Goal: Information Seeking & Learning: Learn about a topic

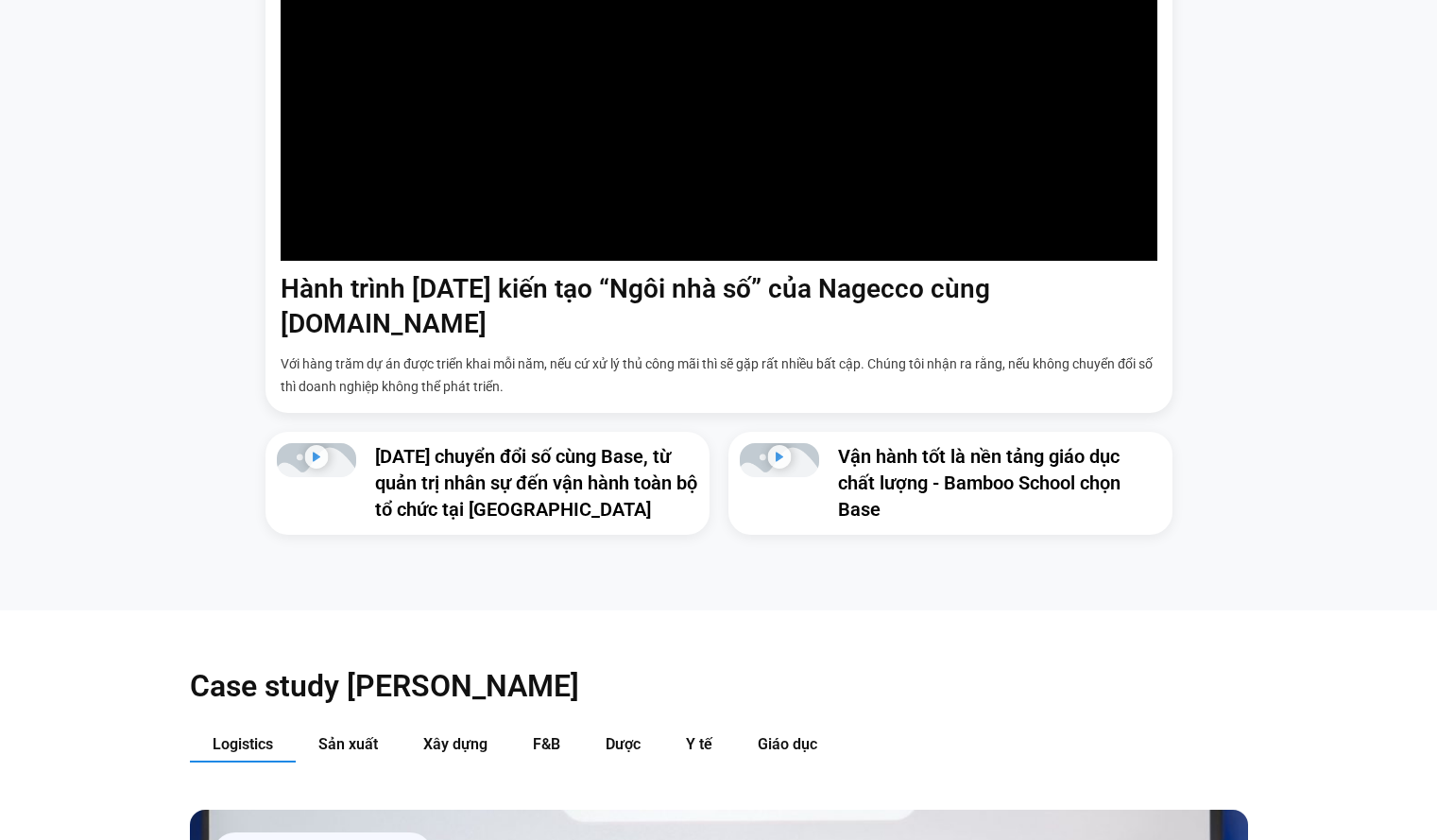
scroll to position [1983, 0]
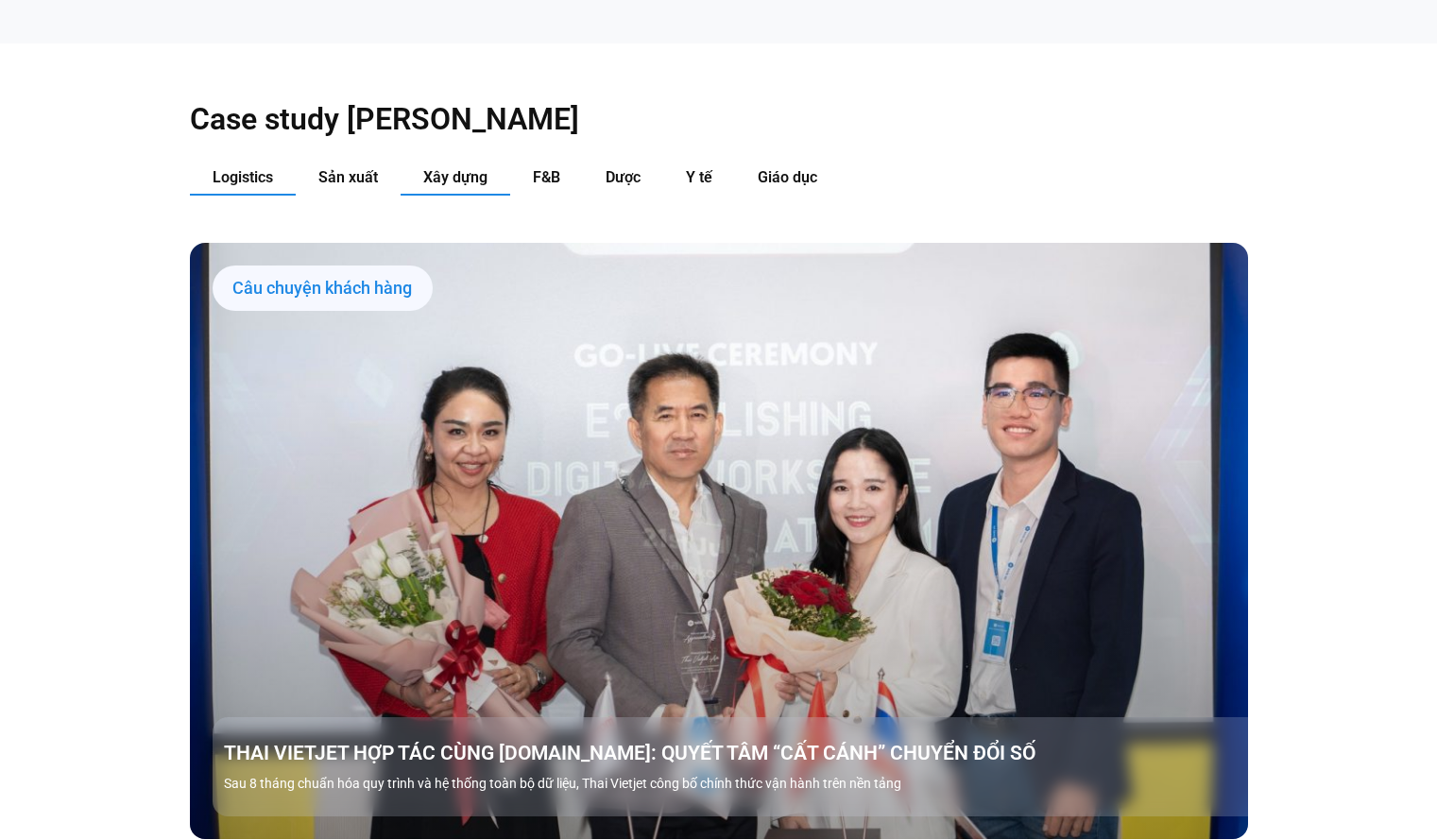
click at [477, 168] on span "Xây dựng" at bounding box center [455, 177] width 64 height 18
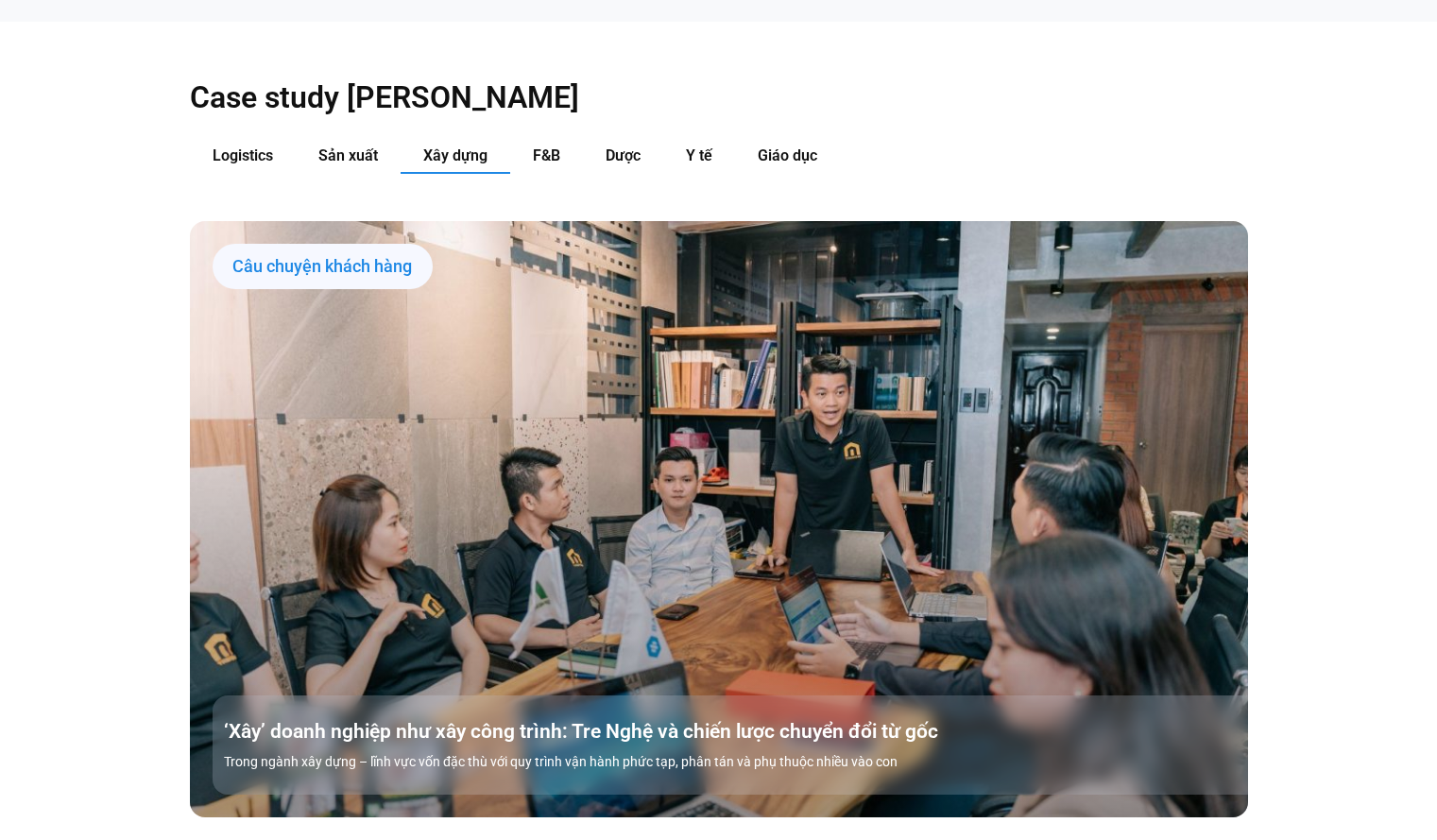
scroll to position [1889, 0]
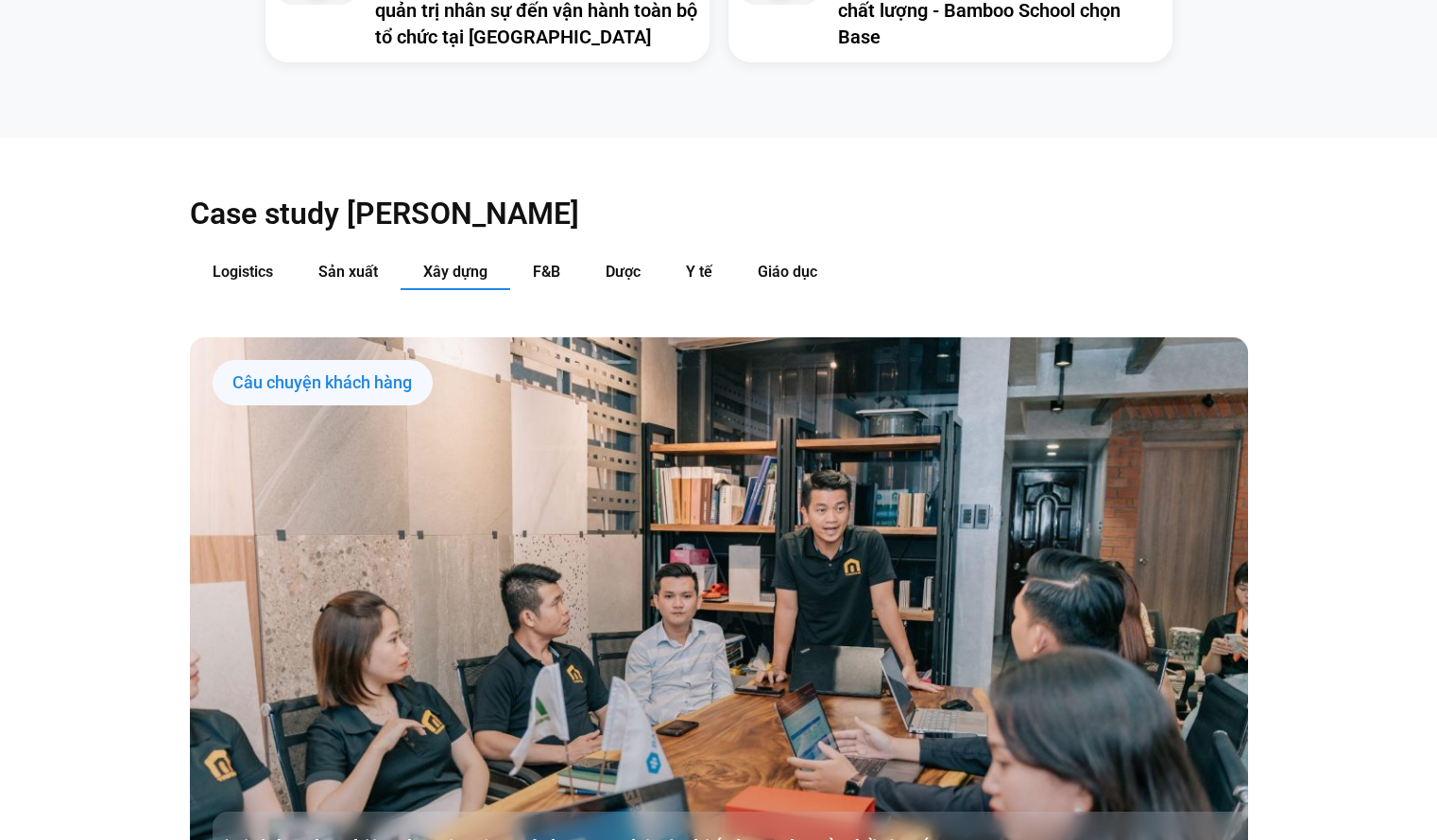
click at [361, 360] on div "Câu chuyện khách hàng" at bounding box center [323, 382] width 220 height 45
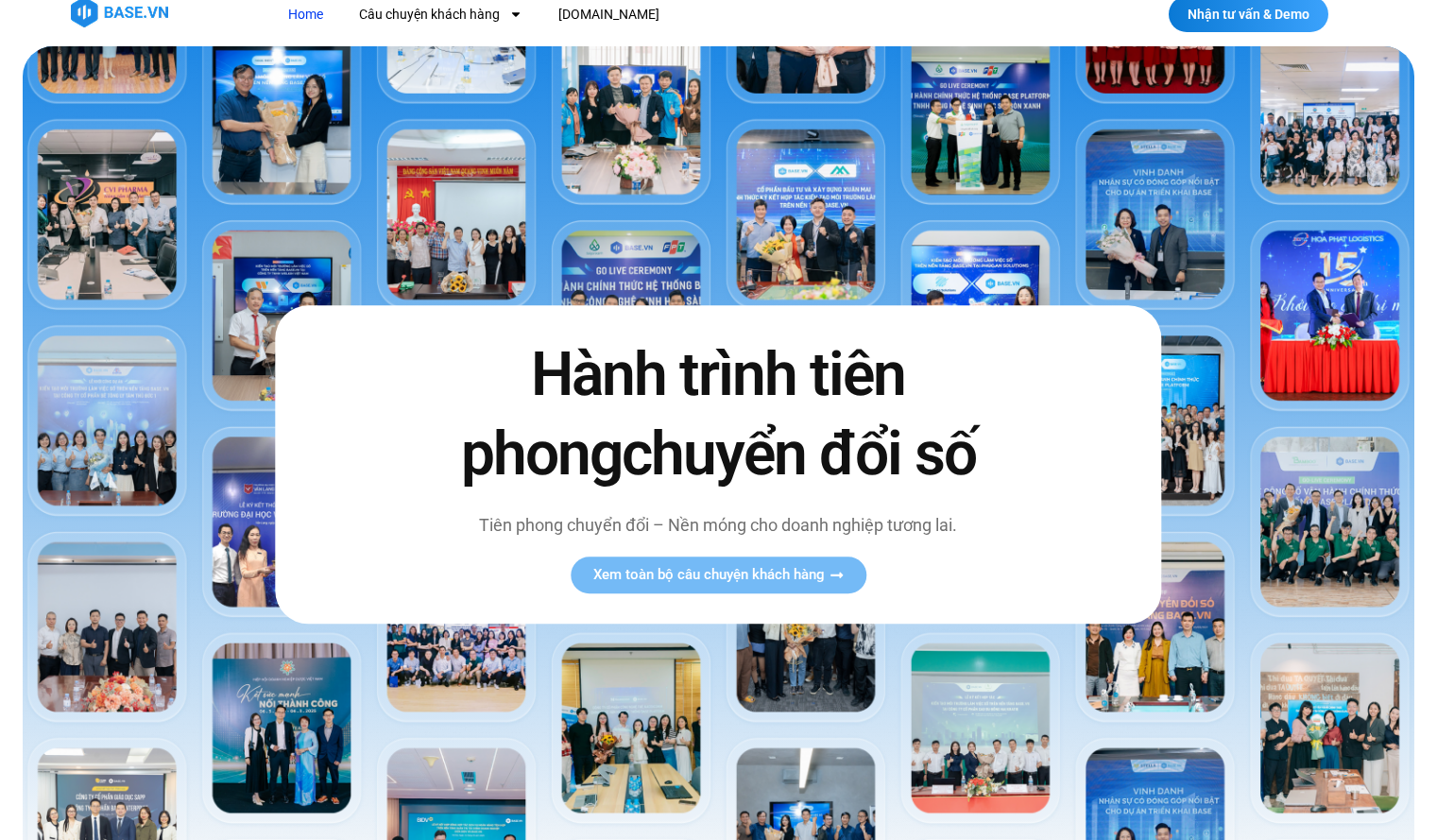
scroll to position [0, 0]
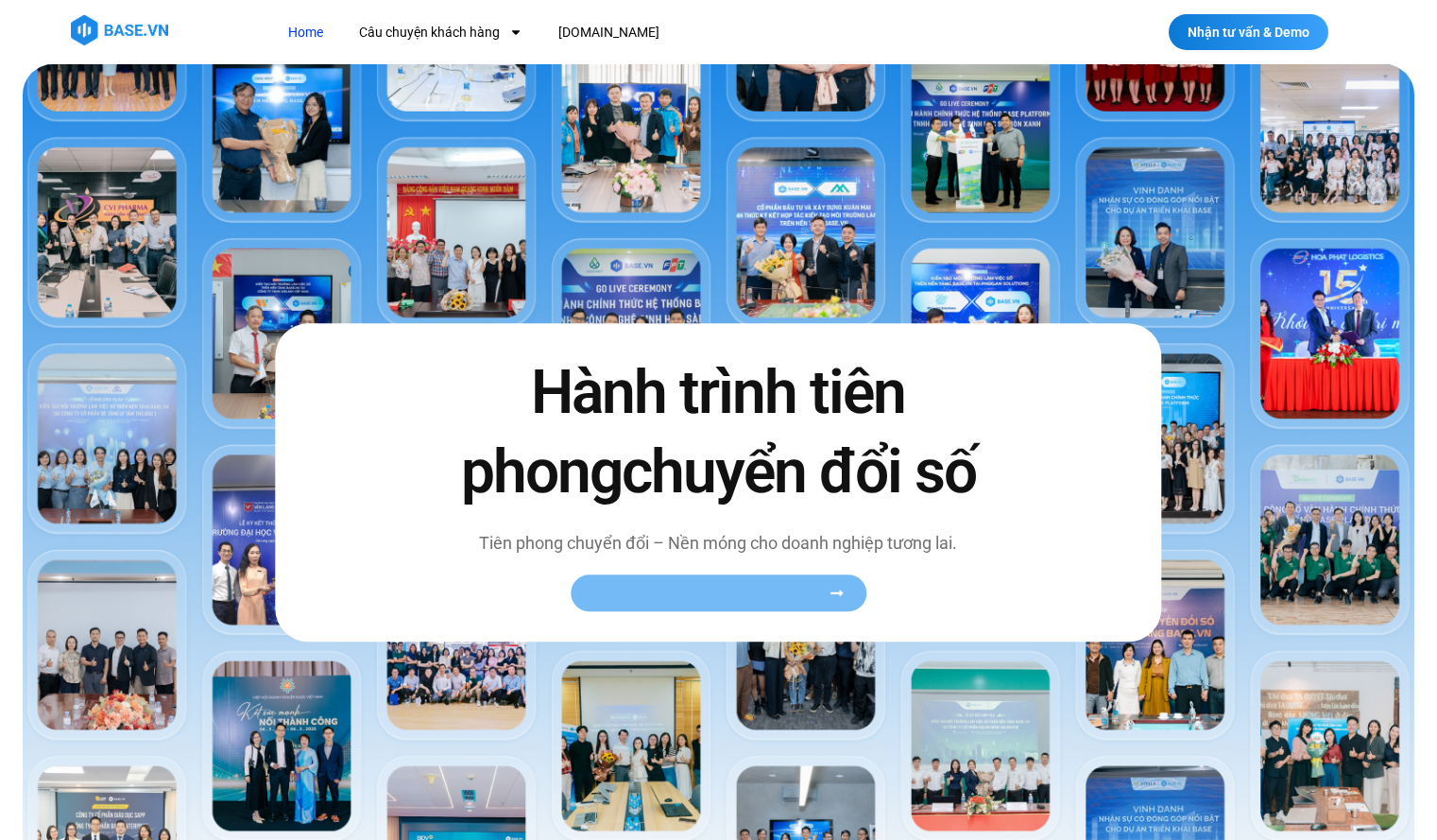
click at [806, 593] on span "Xem toàn bộ câu chuyện khách hàng" at bounding box center [708, 593] width 231 height 14
click at [805, 594] on span "Xem toàn bộ câu chuyện khách hàng" at bounding box center [708, 593] width 231 height 14
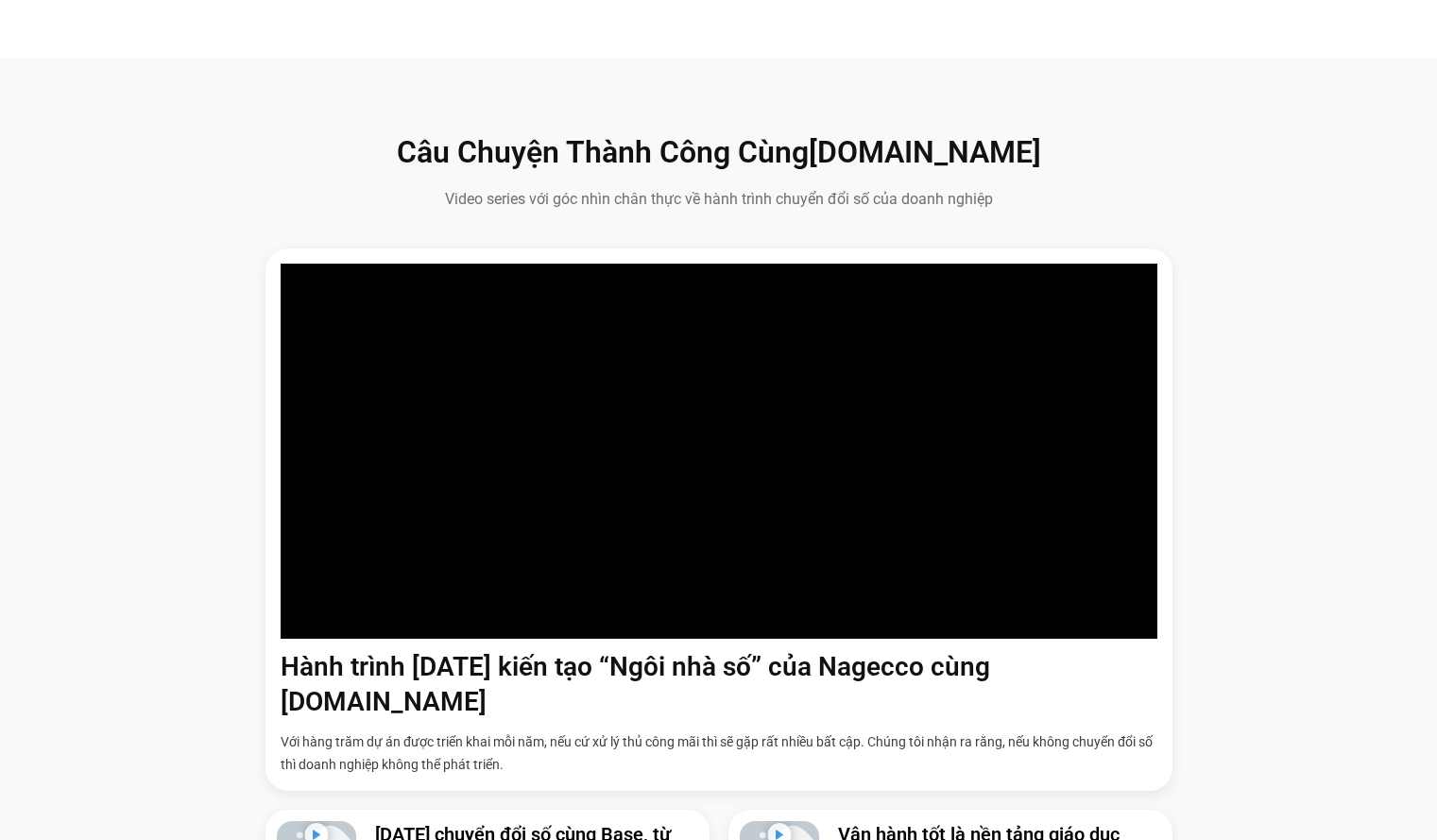
scroll to position [1511, 0]
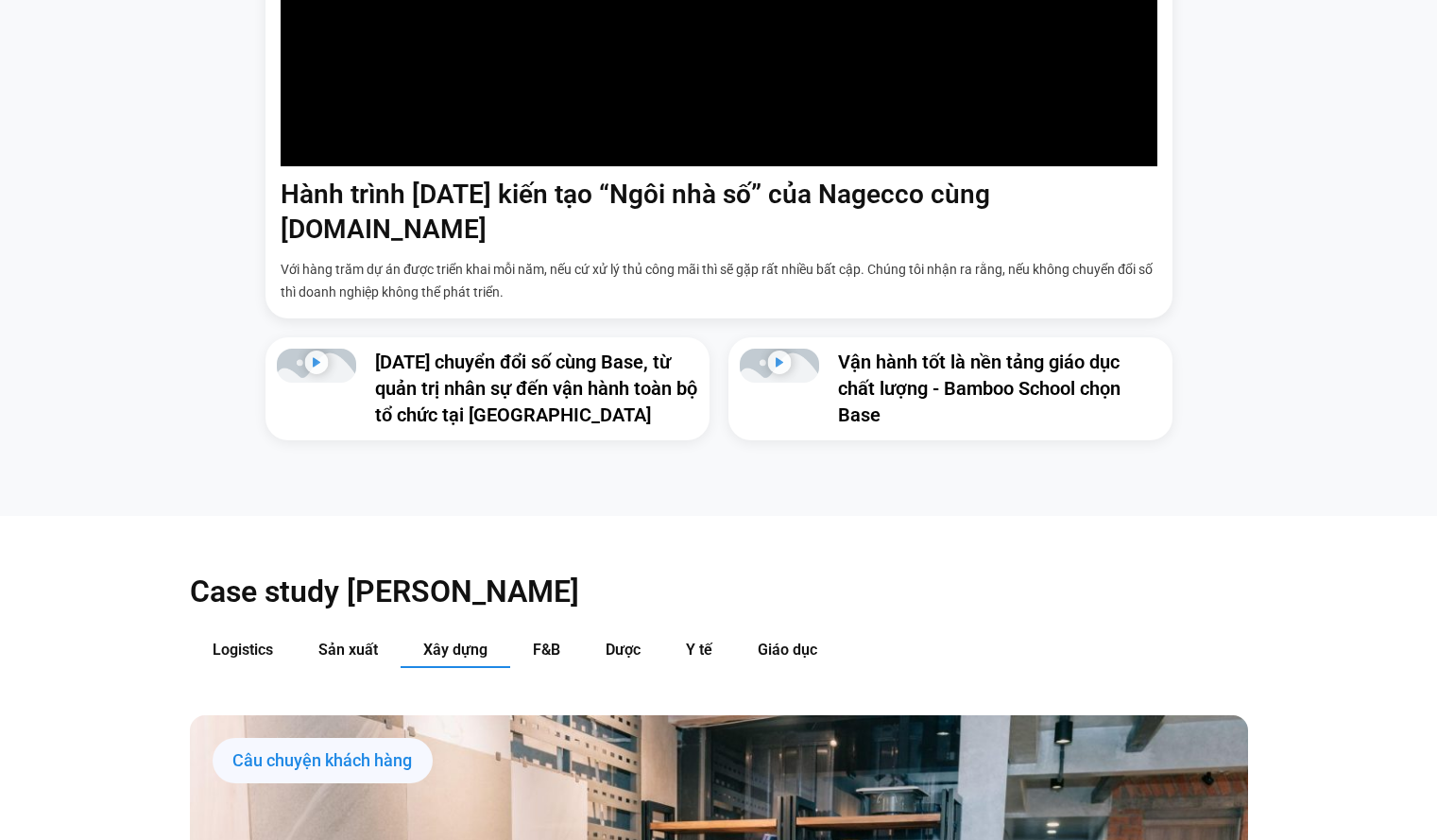
click at [450, 640] on span "Xây dựng" at bounding box center [455, 649] width 64 height 18
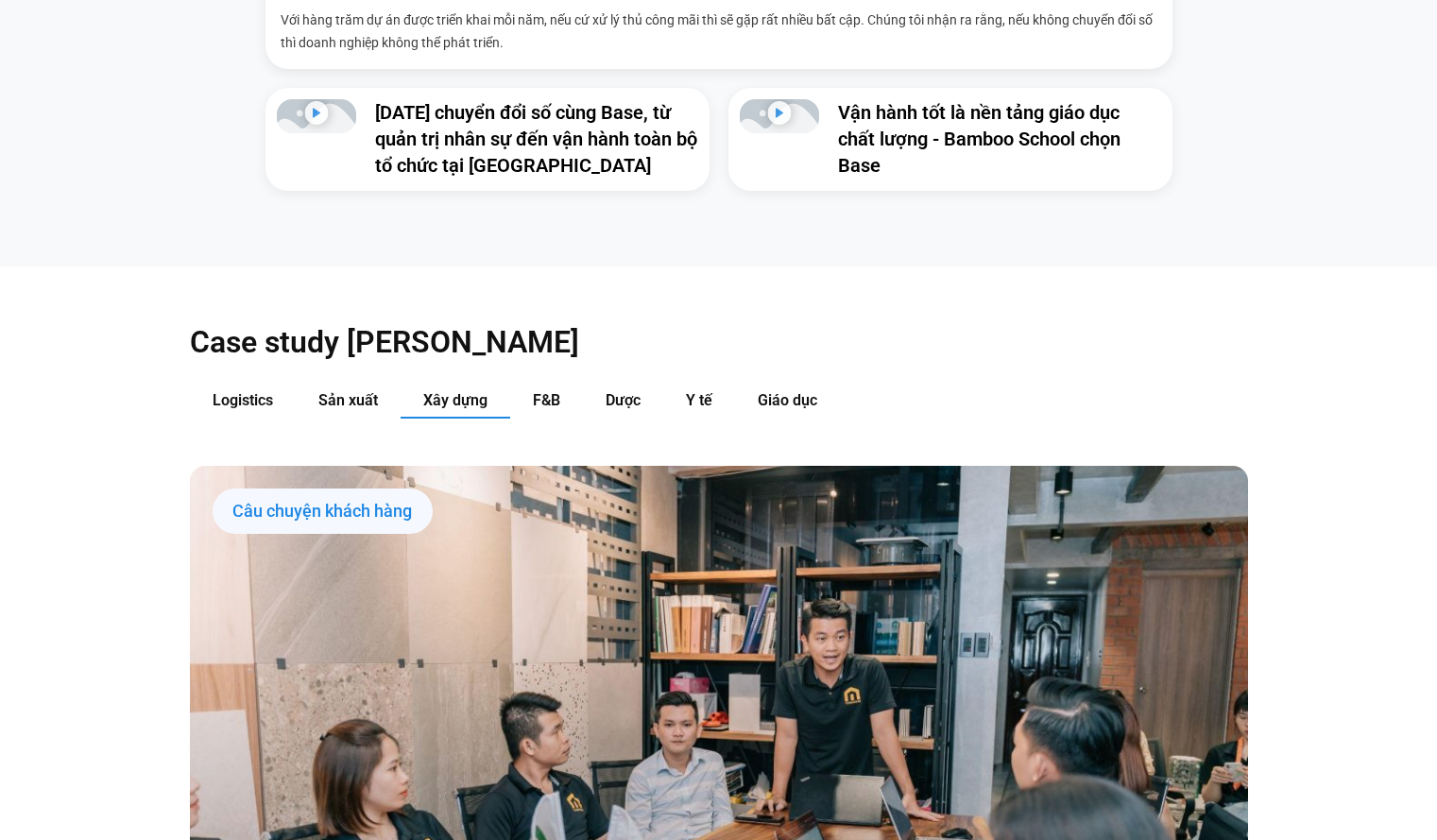
scroll to position [1794, 0]
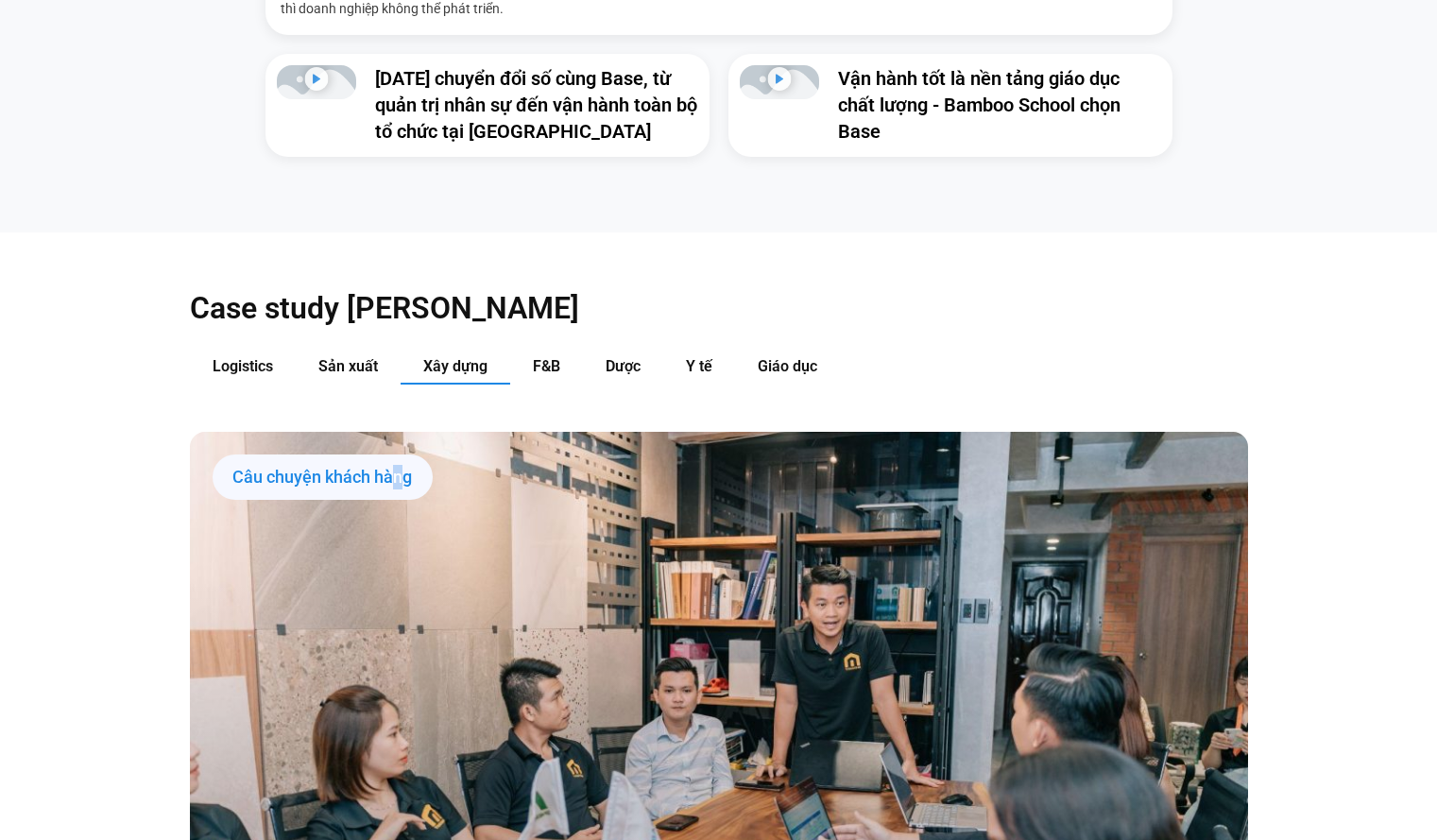
click at [394, 454] on div "Câu chuyện khách hàng" at bounding box center [323, 476] width 220 height 45
click at [387, 454] on div "Câu chuyện khách hàng" at bounding box center [323, 476] width 220 height 45
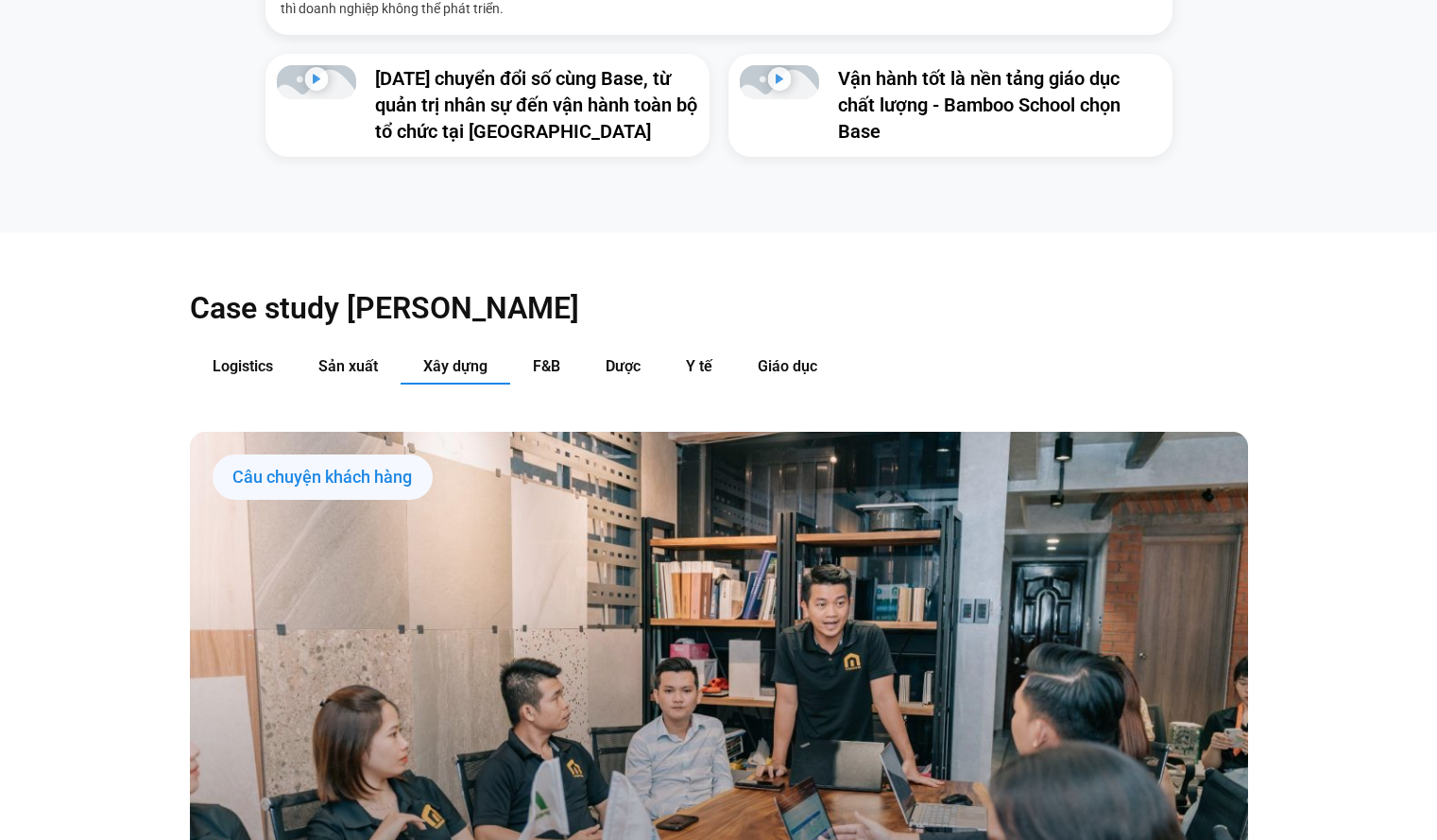
click at [444, 357] on span "Xây dựng" at bounding box center [455, 366] width 64 height 18
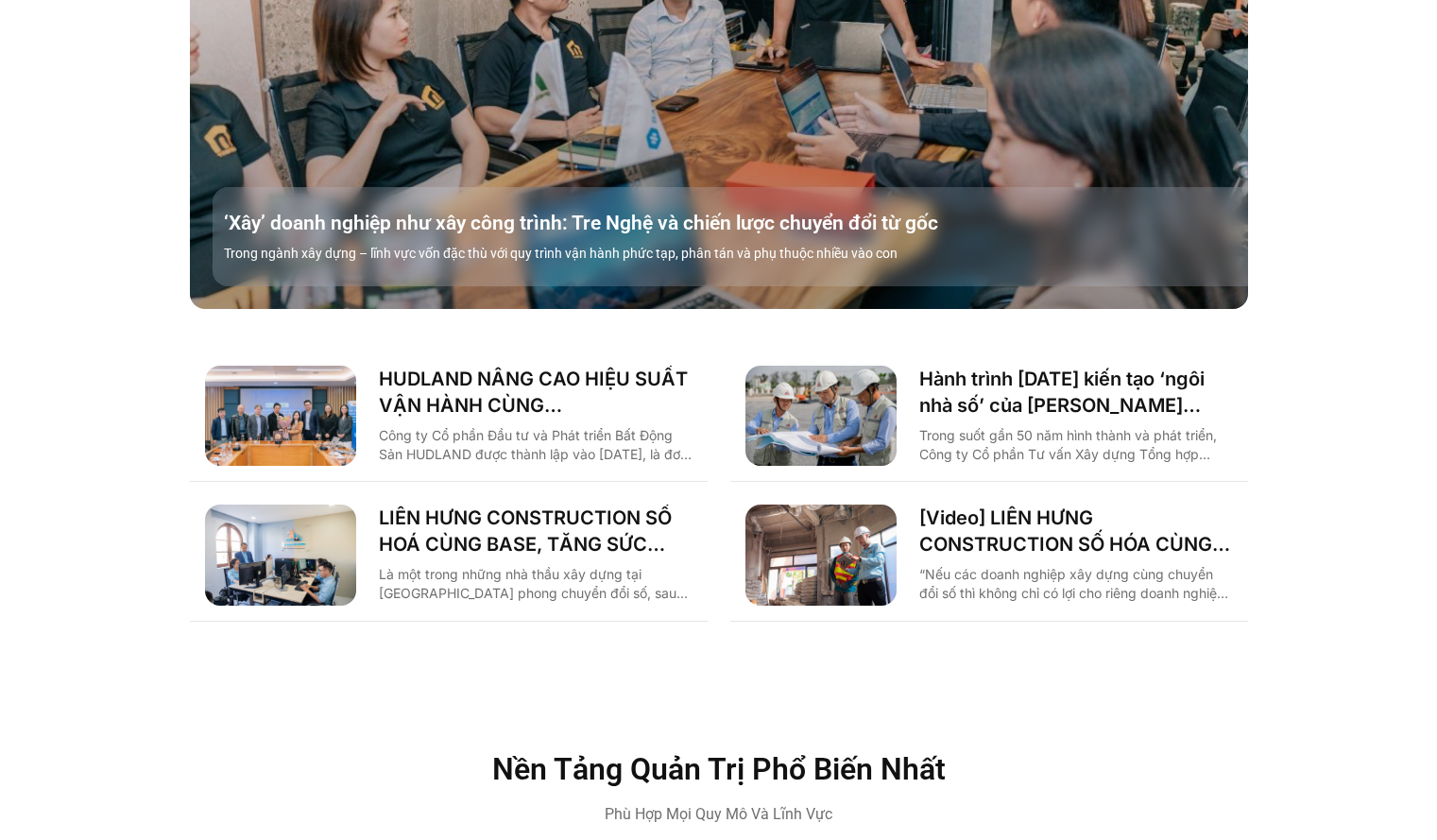
scroll to position [2645, 0]
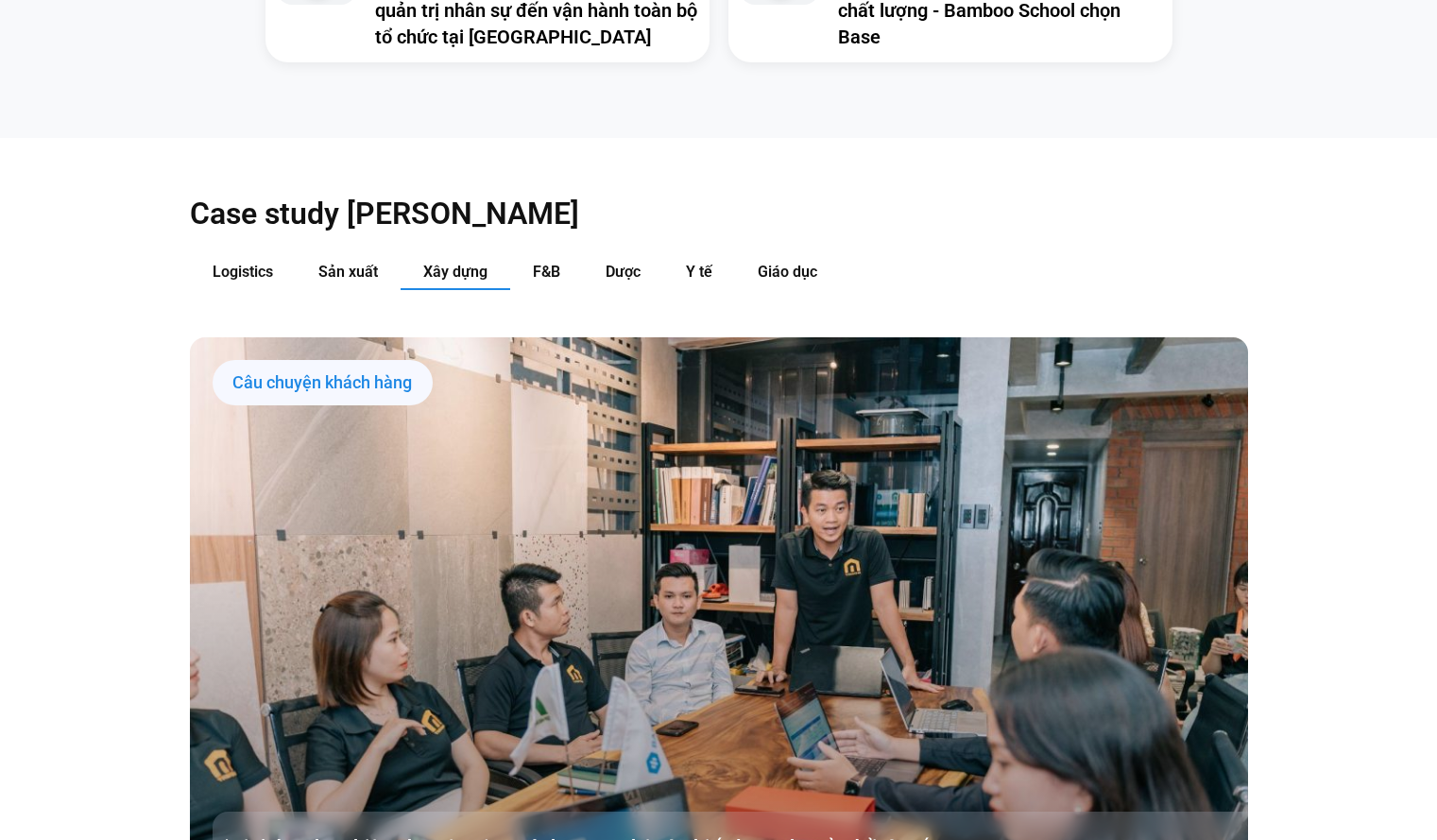
scroll to position [1700, 0]
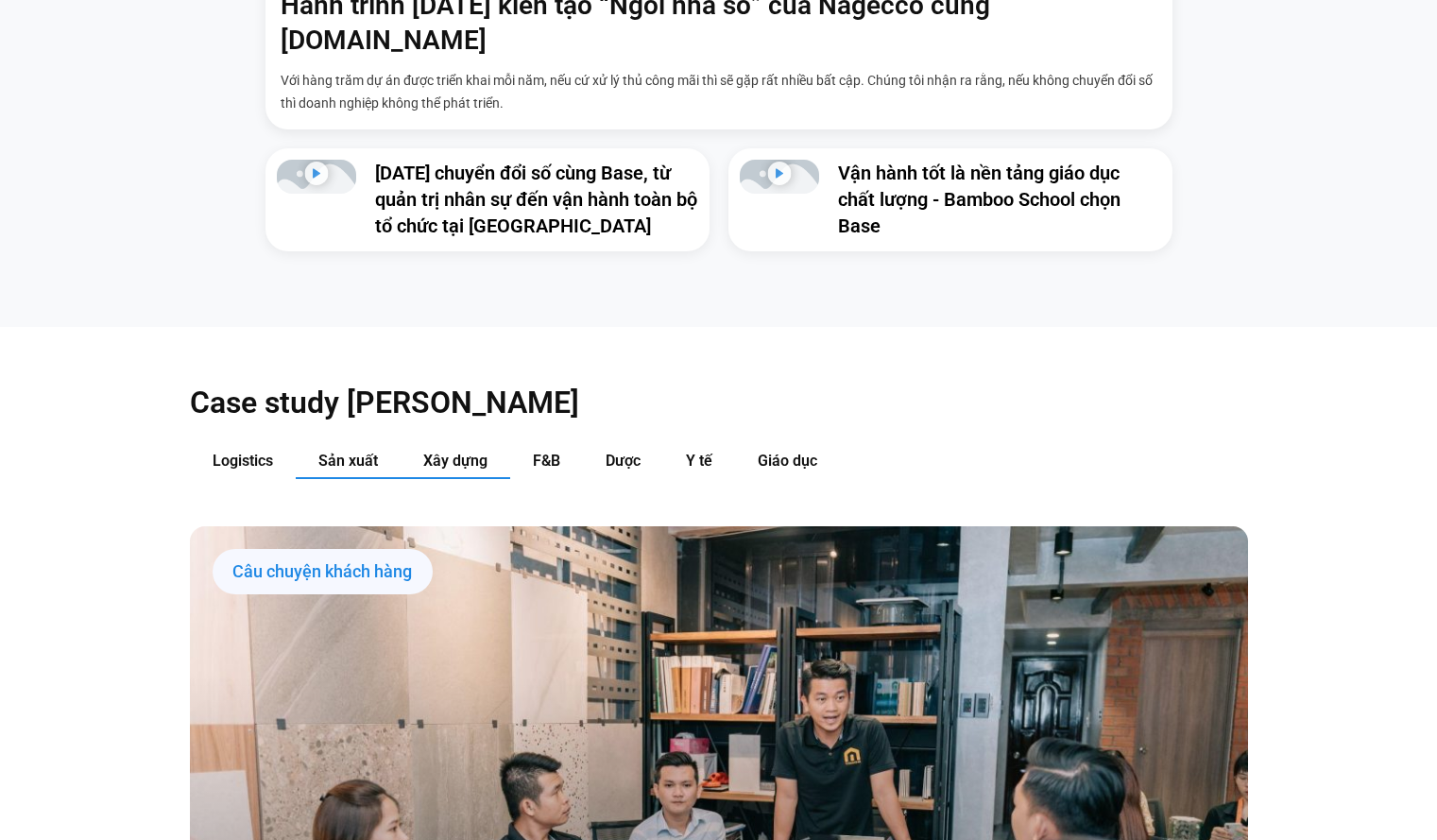
click at [330, 451] on span "Sản xuất" at bounding box center [348, 460] width 60 height 18
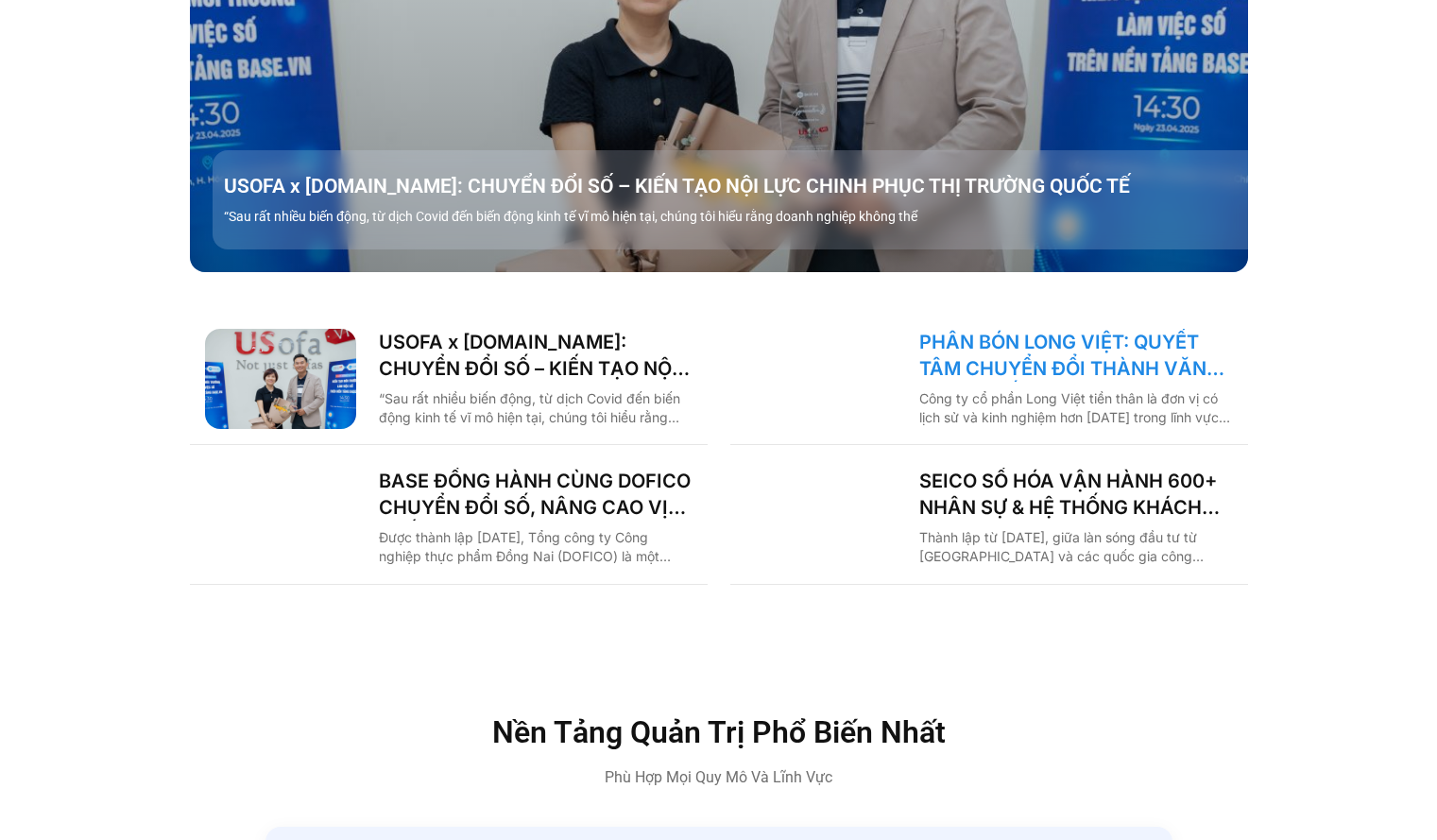
scroll to position [1889, 0]
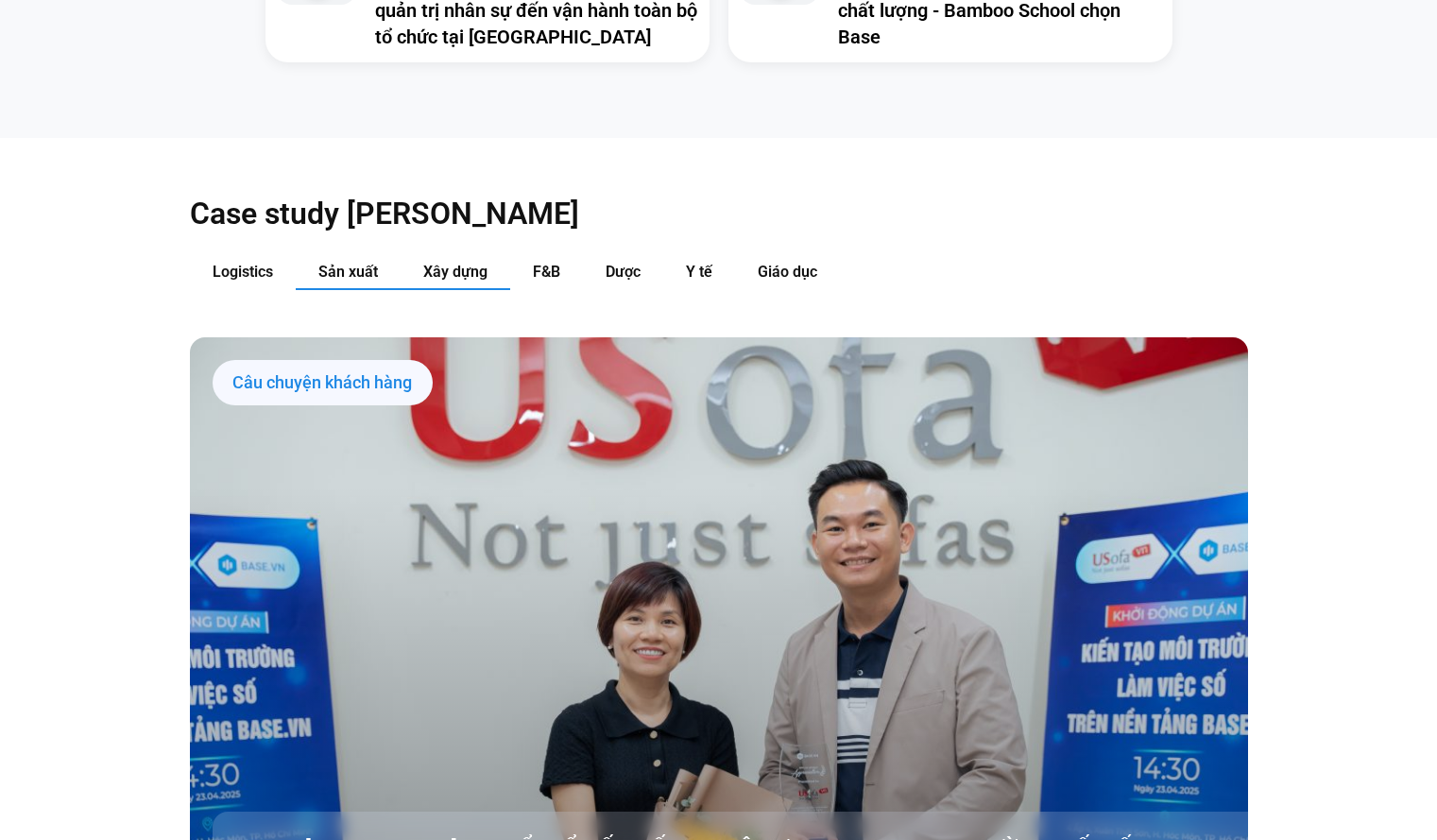
click at [484, 255] on button "Xây dựng" at bounding box center [455, 272] width 110 height 35
